Goal: Find contact information: Find contact information

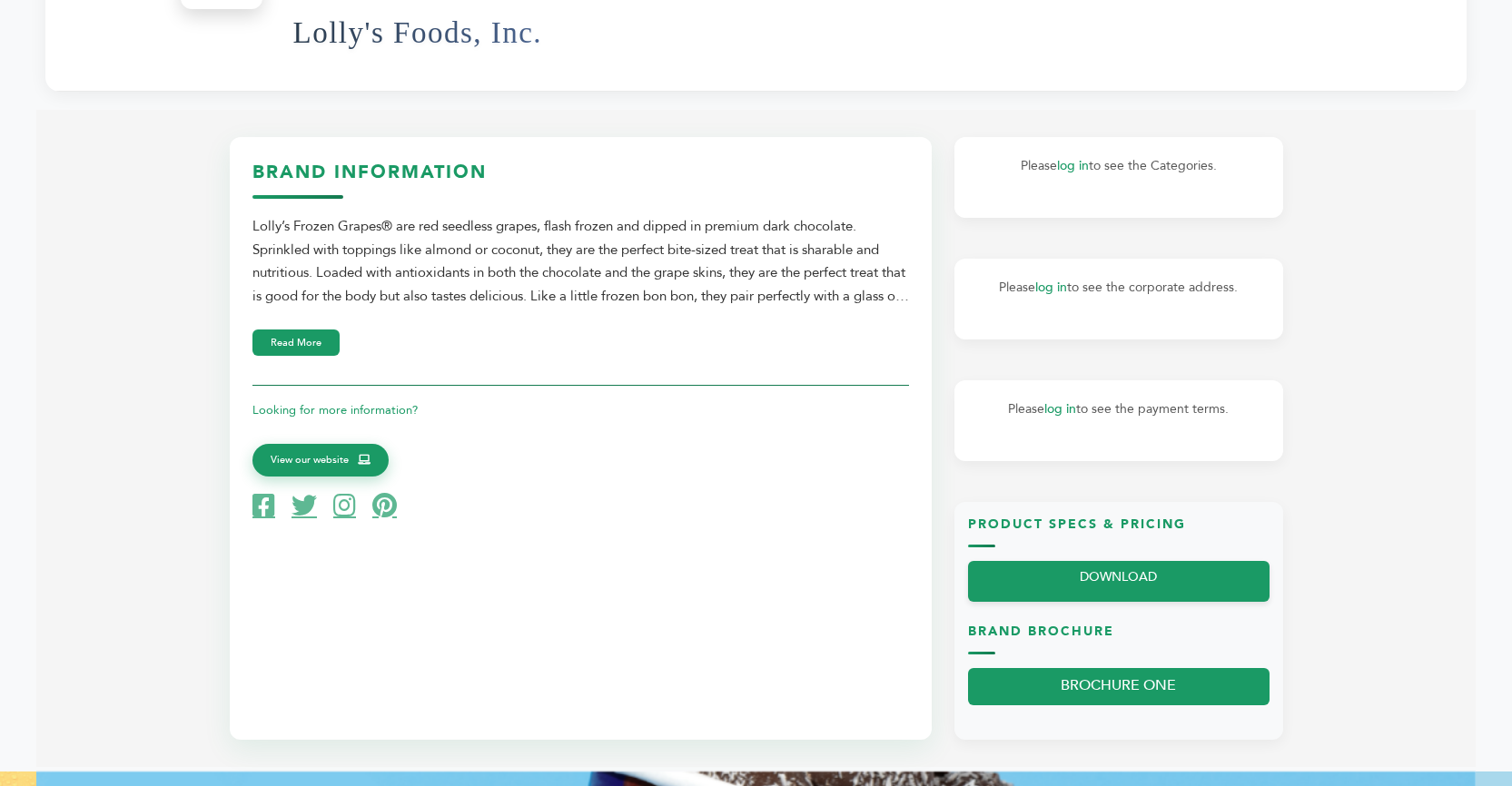
scroll to position [545, 0]
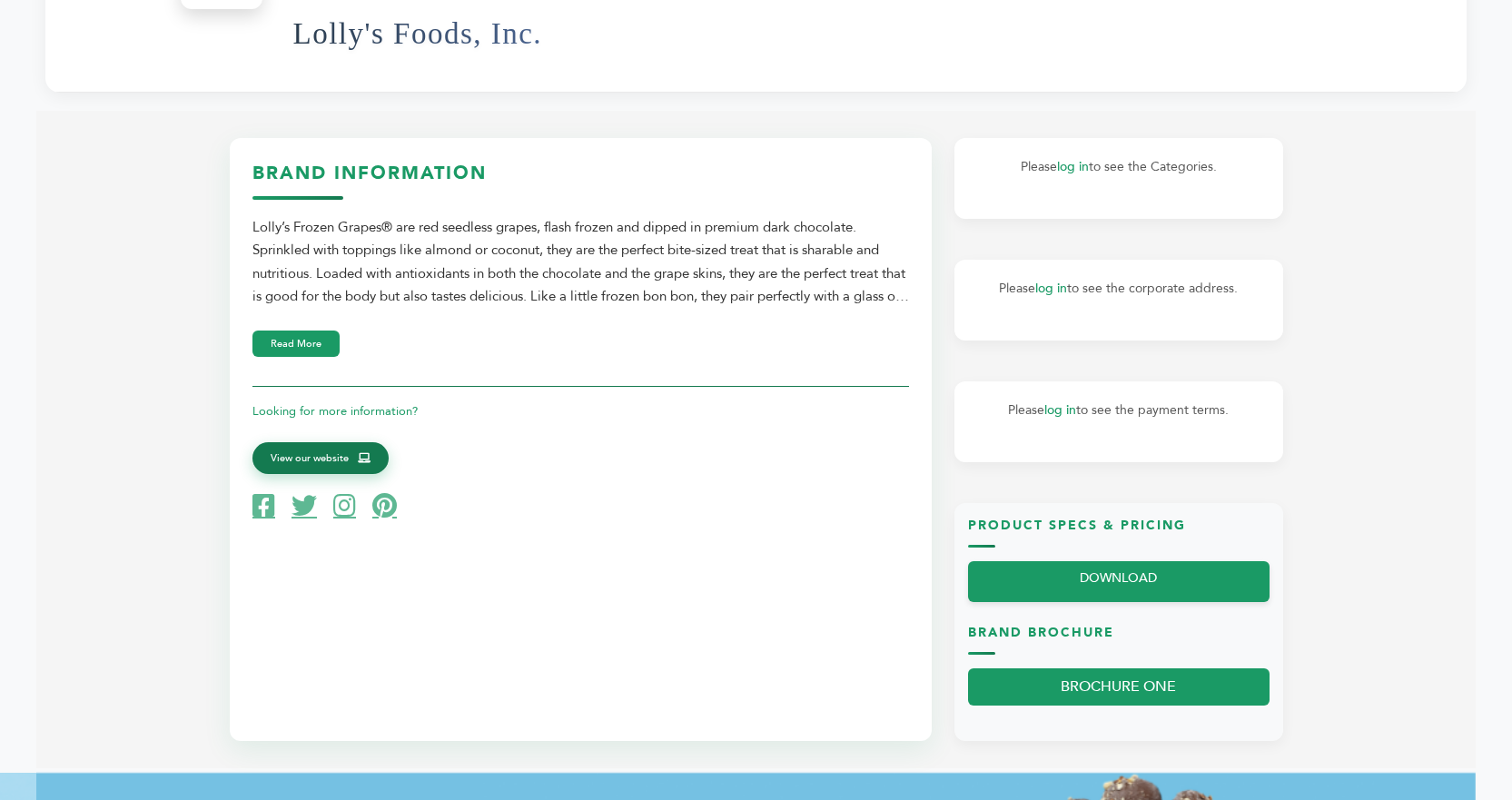
click at [325, 454] on span "View our website" at bounding box center [310, 459] width 78 height 17
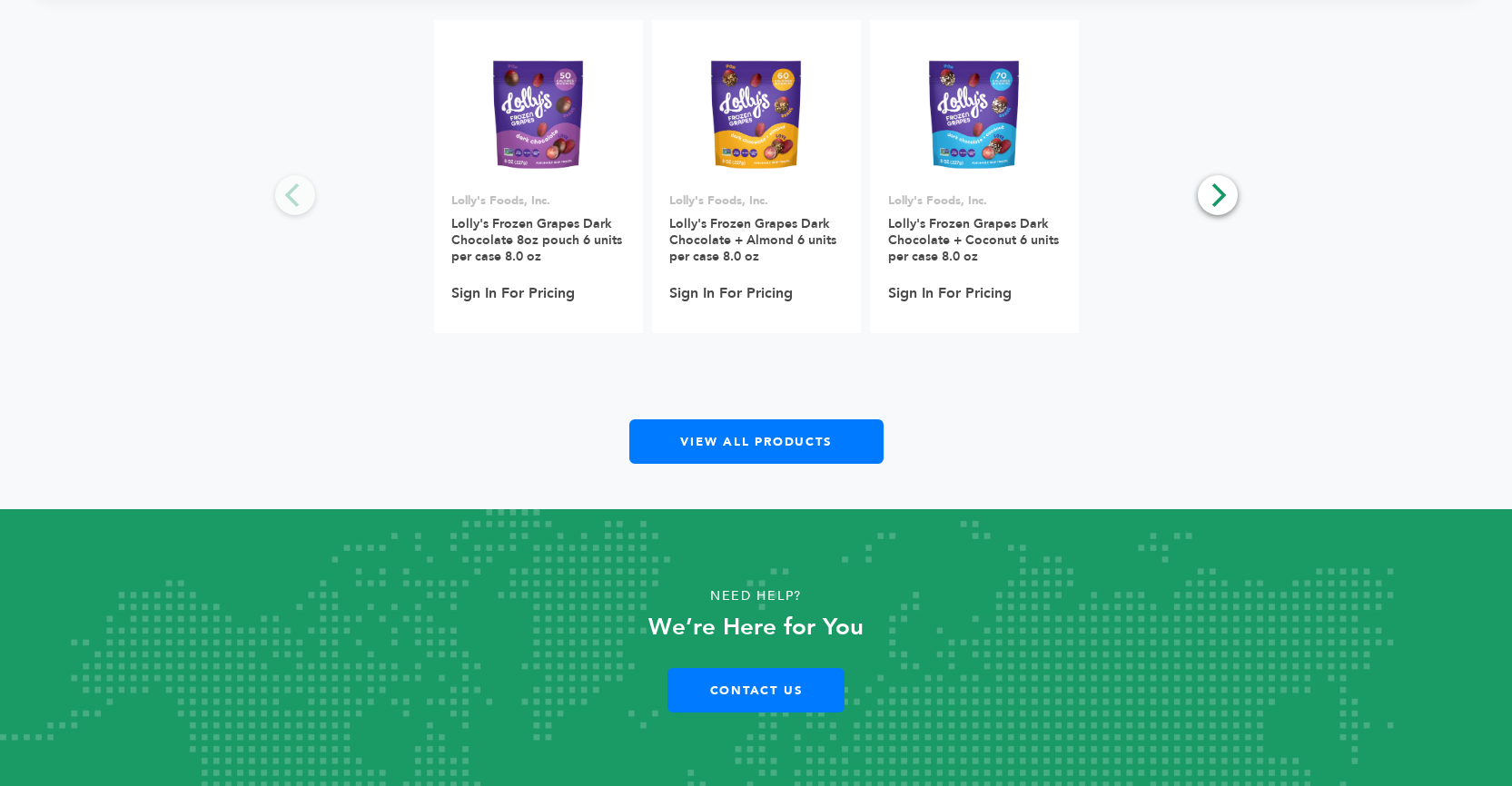
scroll to position [1926, 0]
click at [800, 698] on link "Contact Us" at bounding box center [756, 690] width 177 height 44
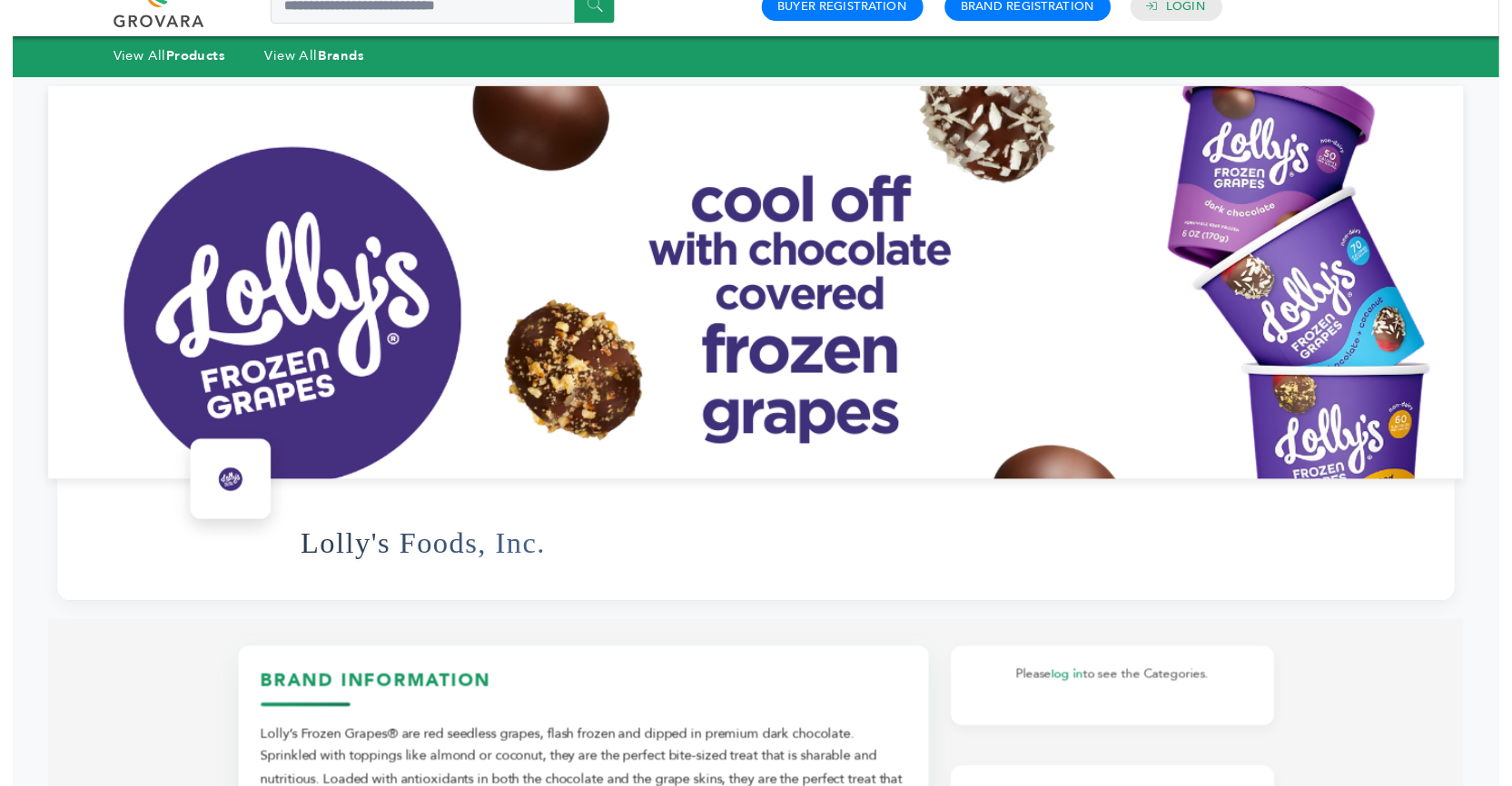
scroll to position [0, 0]
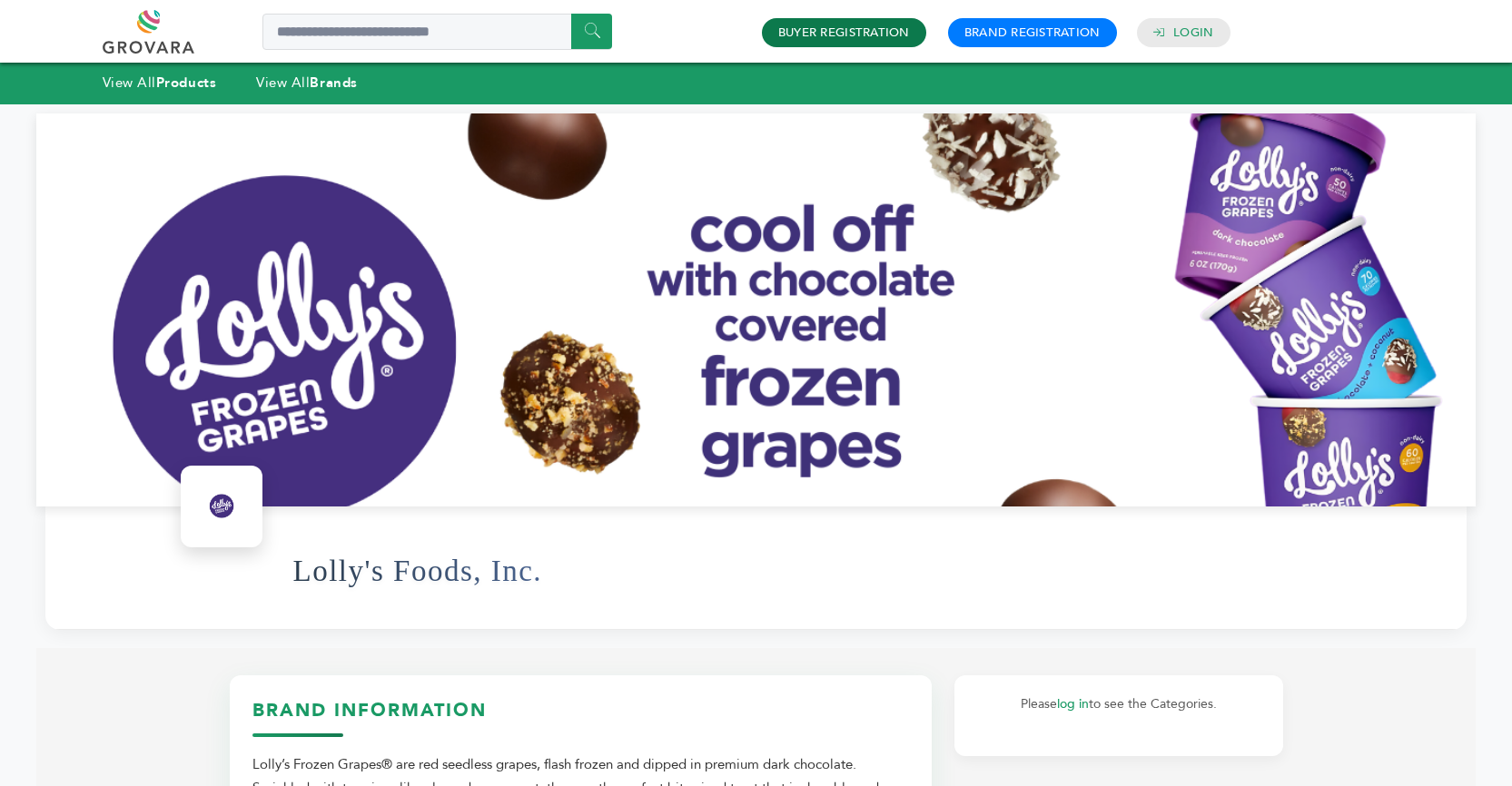
click at [877, 31] on link "Buyer Registration" at bounding box center [843, 33] width 132 height 17
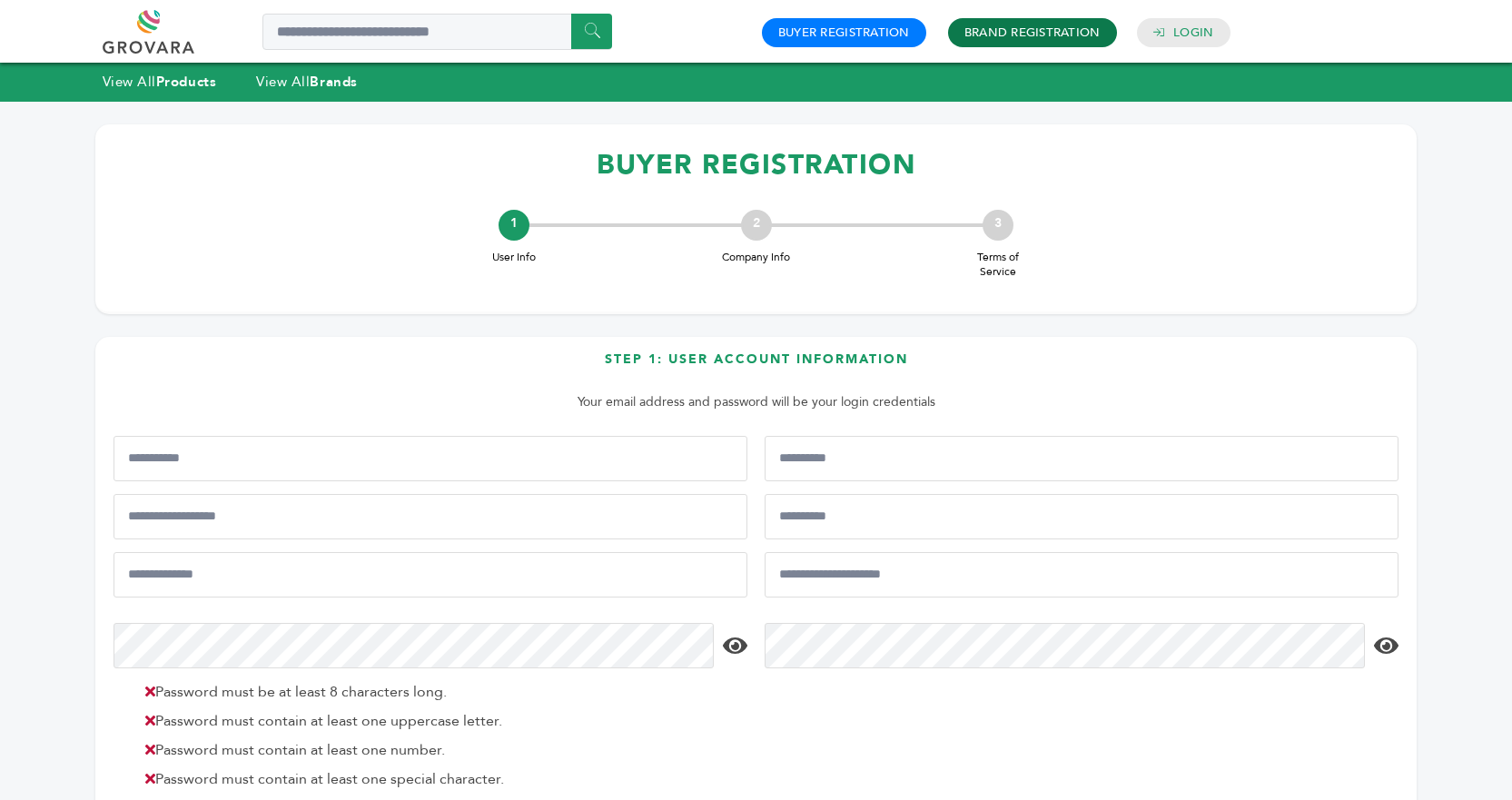
click at [1018, 33] on link "Brand Registration" at bounding box center [1032, 33] width 136 height 17
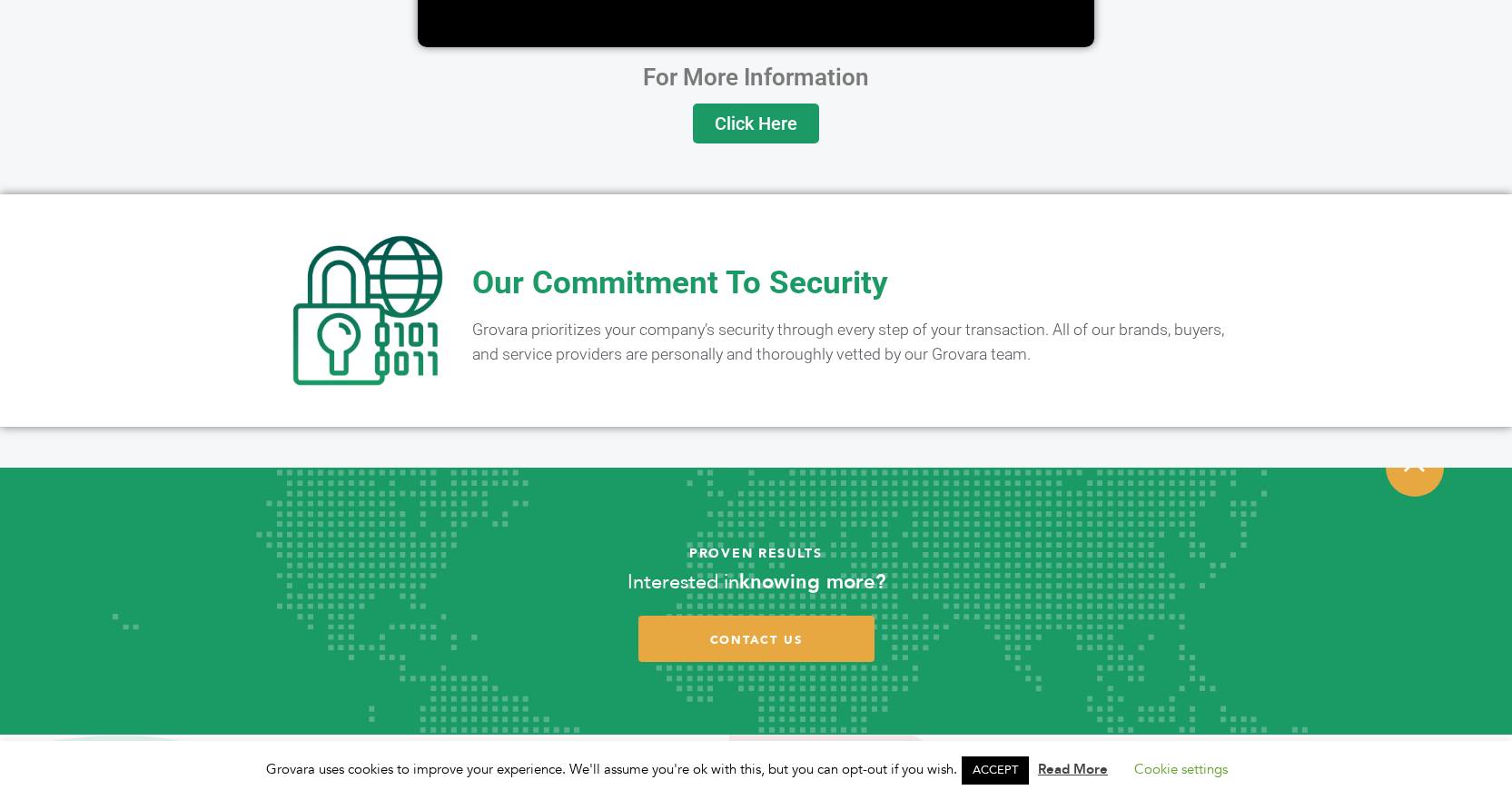
scroll to position [3542, 0]
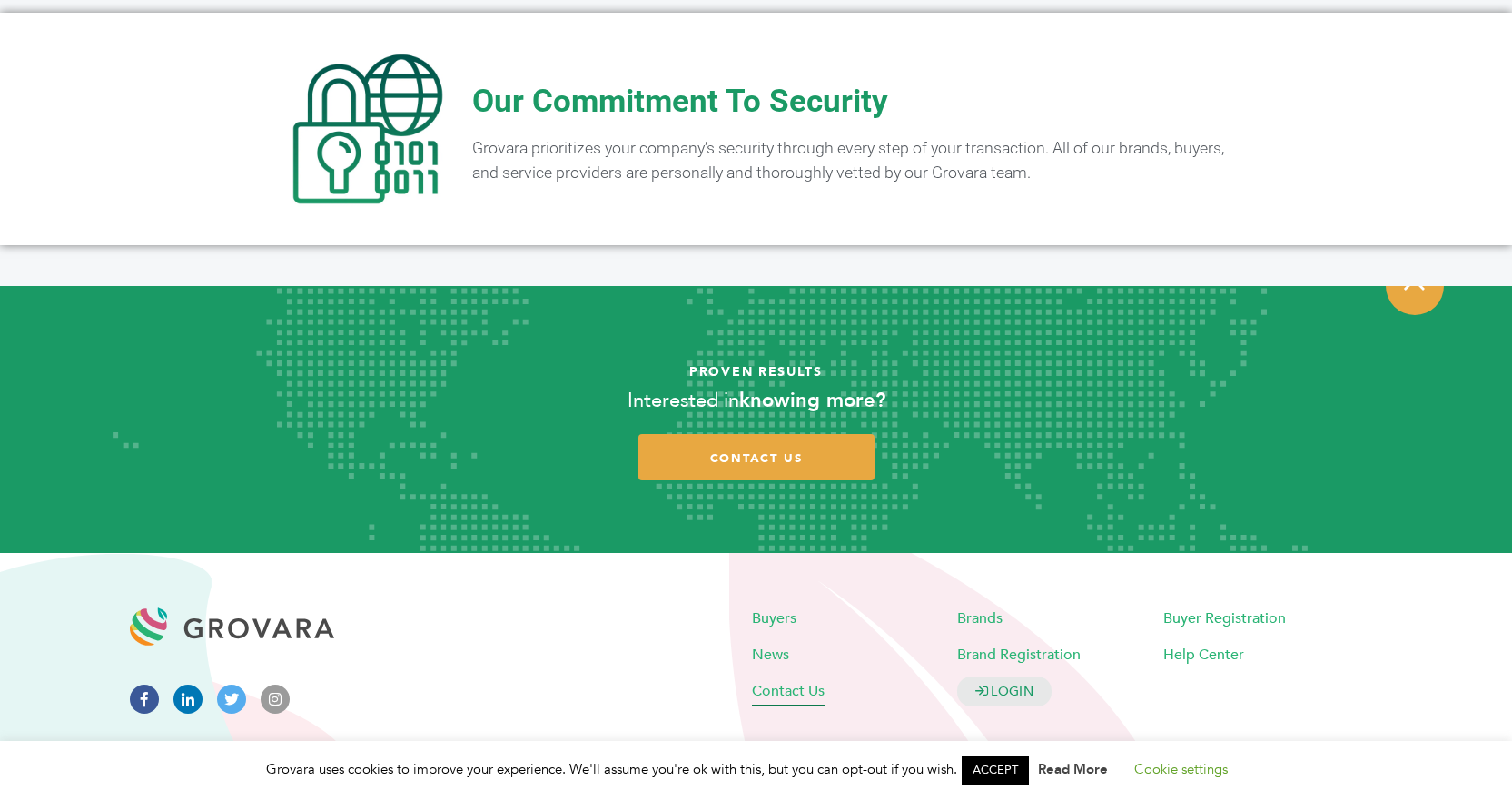
click at [786, 681] on span "Contact Us" at bounding box center [788, 691] width 73 height 20
